Goal: Task Accomplishment & Management: Manage account settings

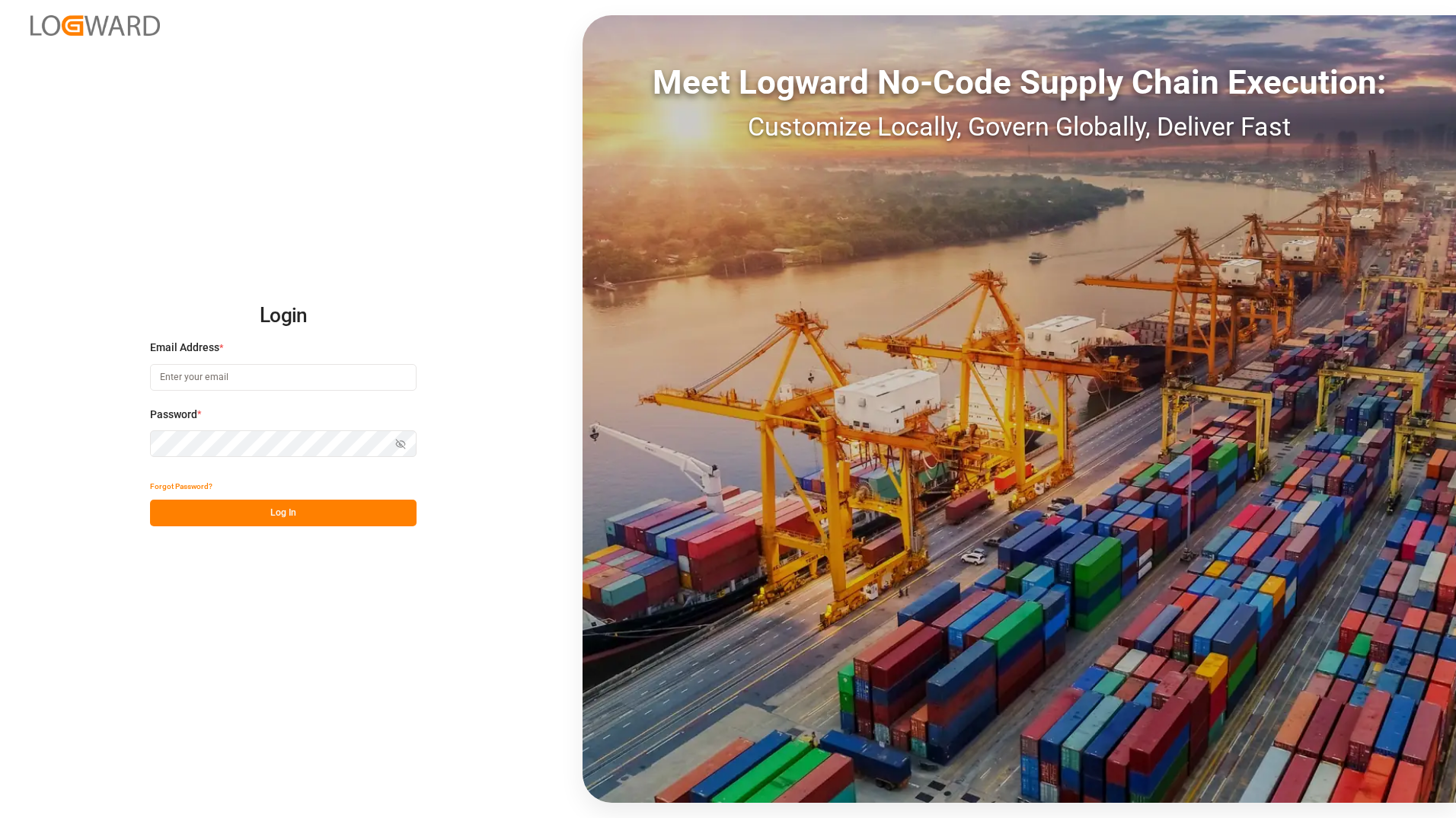
type input "[PERSON_NAME][EMAIL_ADDRESS][DOMAIN_NAME]"
click at [246, 525] on div "Login Email Address * [PERSON_NAME][EMAIL_ADDRESS][DOMAIN_NAME] Password * Show…" at bounding box center [728, 409] width 1456 height 818
drag, startPoint x: 246, startPoint y: 525, endPoint x: 254, endPoint y: 513, distance: 14.4
click at [251, 516] on button "Log In" at bounding box center [282, 513] width 267 height 27
